Goal: Download file/media

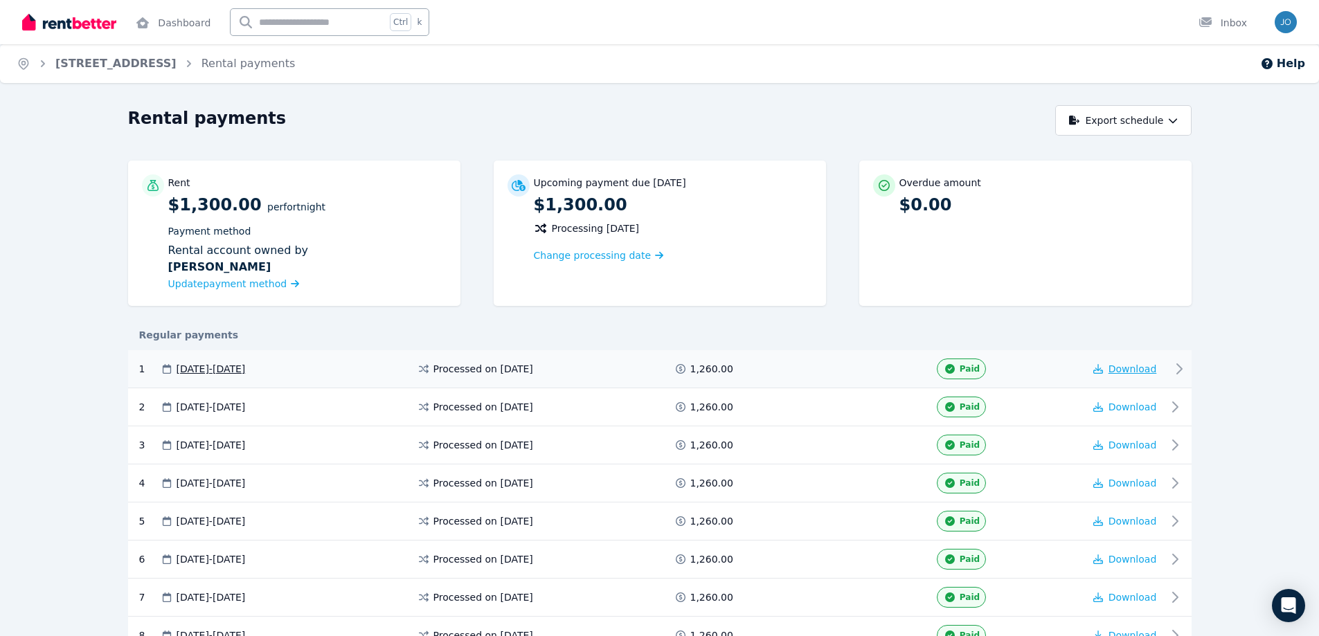
click at [1122, 369] on span "Download" at bounding box center [1133, 369] width 48 height 11
click at [1124, 369] on span "Download" at bounding box center [1133, 369] width 48 height 11
click at [179, 29] on link "Dashboard" at bounding box center [173, 22] width 80 height 44
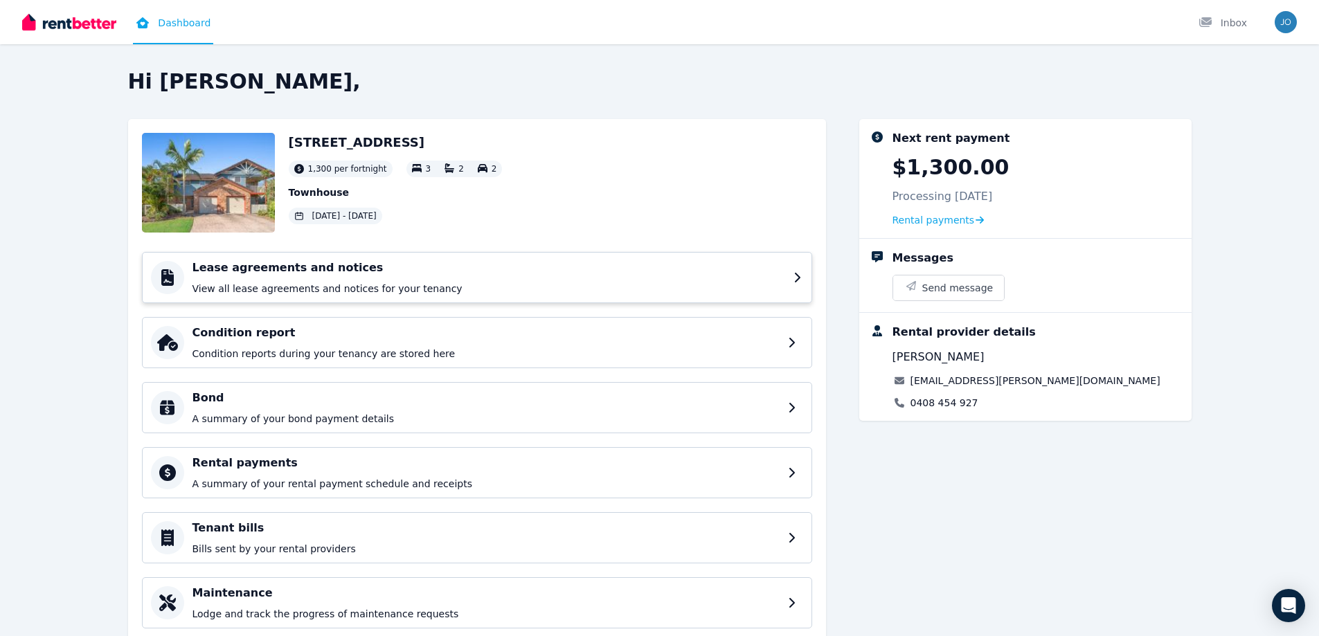
click at [355, 278] on div "Lease agreements and notices View all lease agreements and notices for your ten…" at bounding box center [489, 278] width 593 height 36
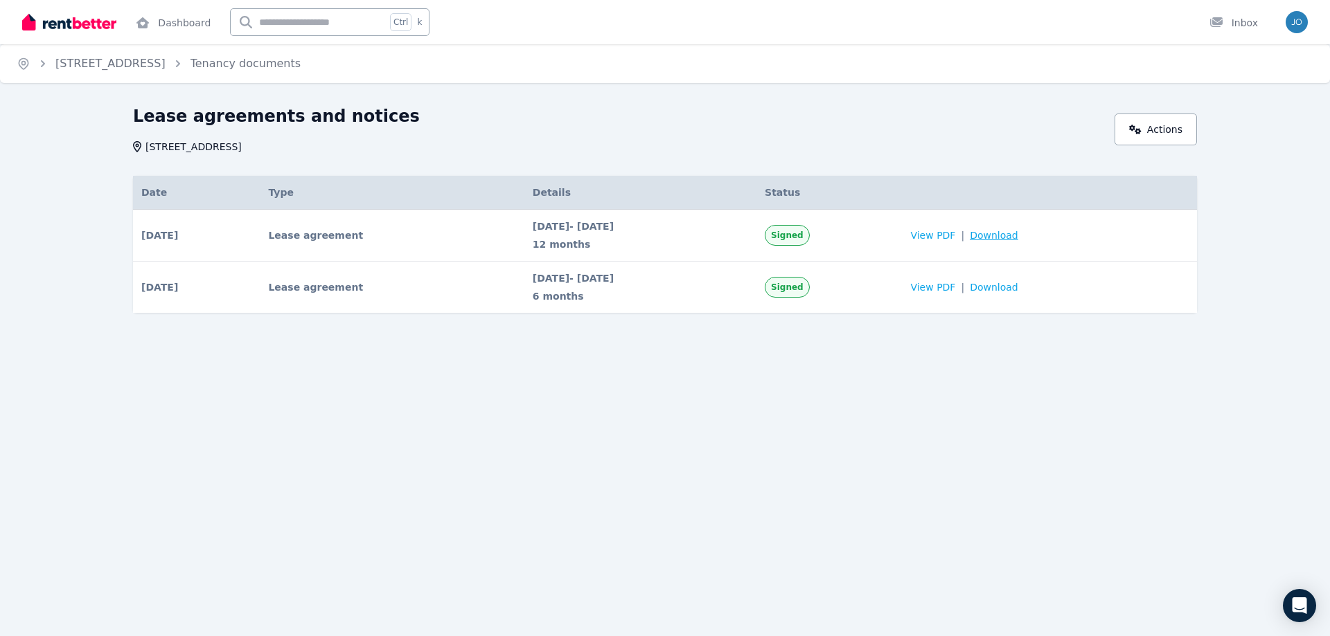
click at [1008, 235] on span "Download" at bounding box center [993, 236] width 48 height 14
